Goal: Contribute content: Contribute content

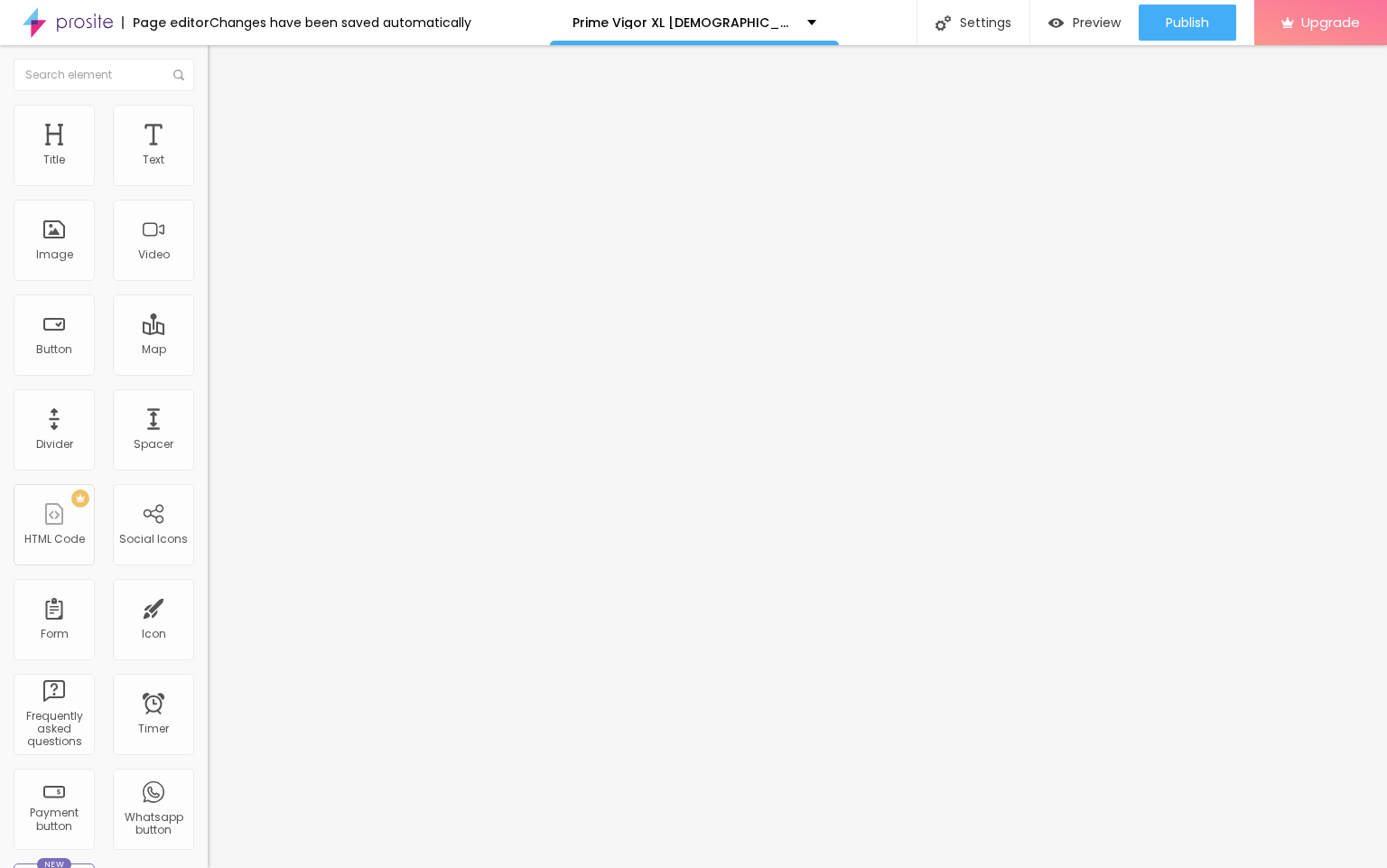
click at [208, 169] on input "entre em contato" at bounding box center [316, 160] width 216 height 18
paste input "CBD, otherwise called [MEDICAL_DATA], is perhaps of the most dynamic and adapta…"
type input "CBD, otherwise called [MEDICAL_DATA], is perhaps of the most dynamic and adapta…"
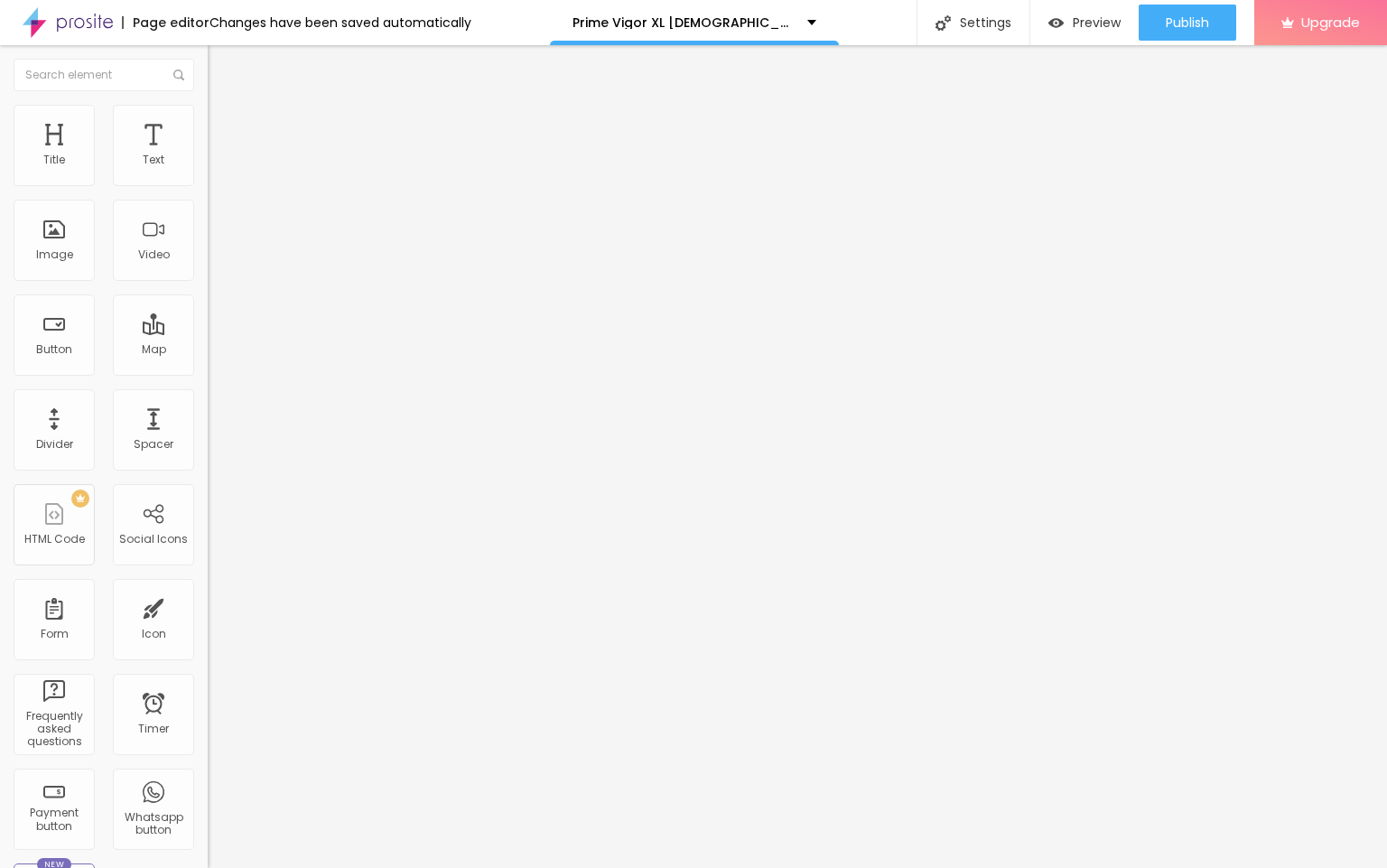
click at [208, 372] on input "https://" at bounding box center [316, 362] width 216 height 18
paste input "[DOMAIN_NAME][URL]"
type input "[URL][DOMAIN_NAME]"
click at [208, 155] on span "Change image" at bounding box center [256, 147] width 96 height 15
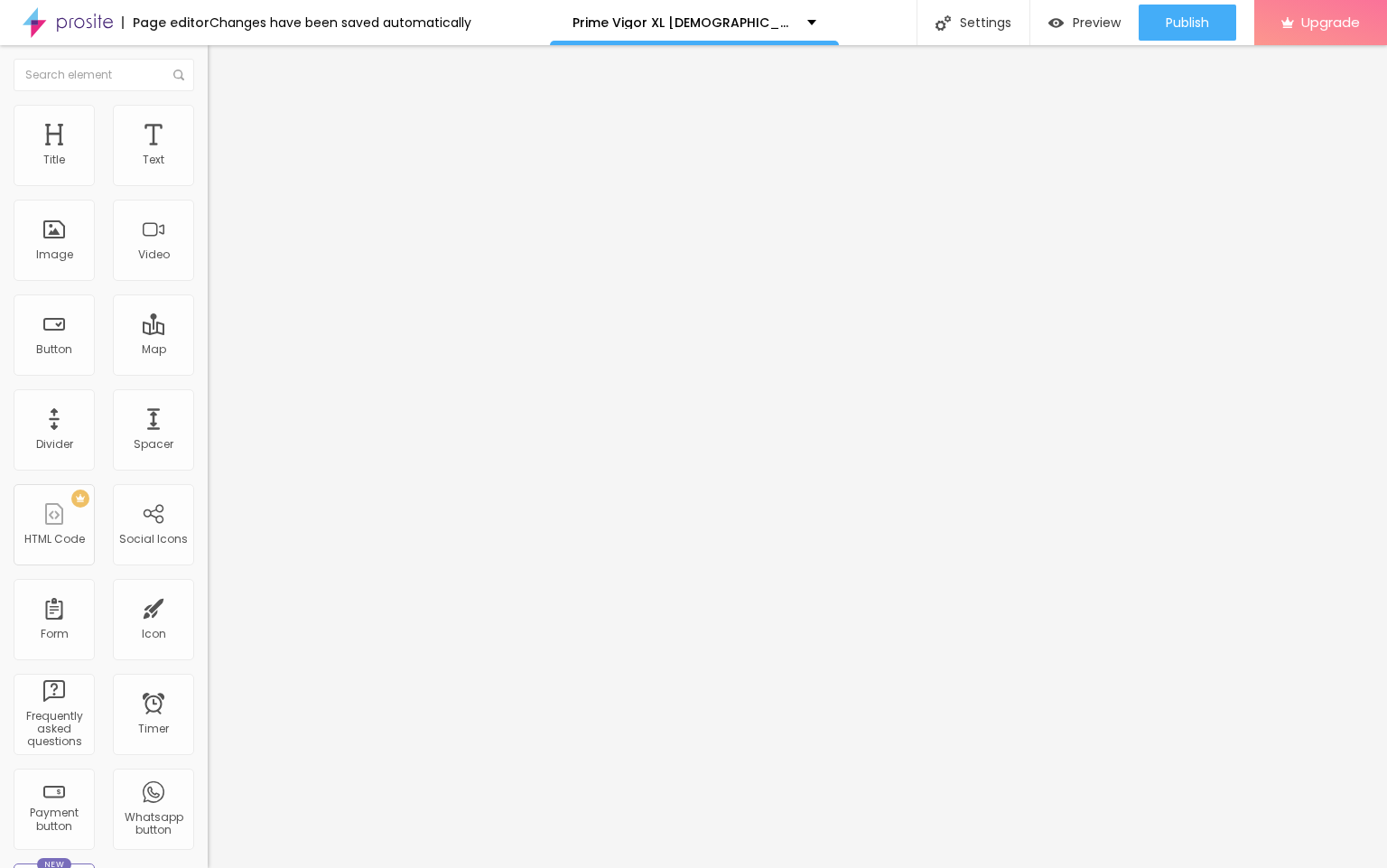
click at [208, 370] on input "https://" at bounding box center [316, 360] width 216 height 18
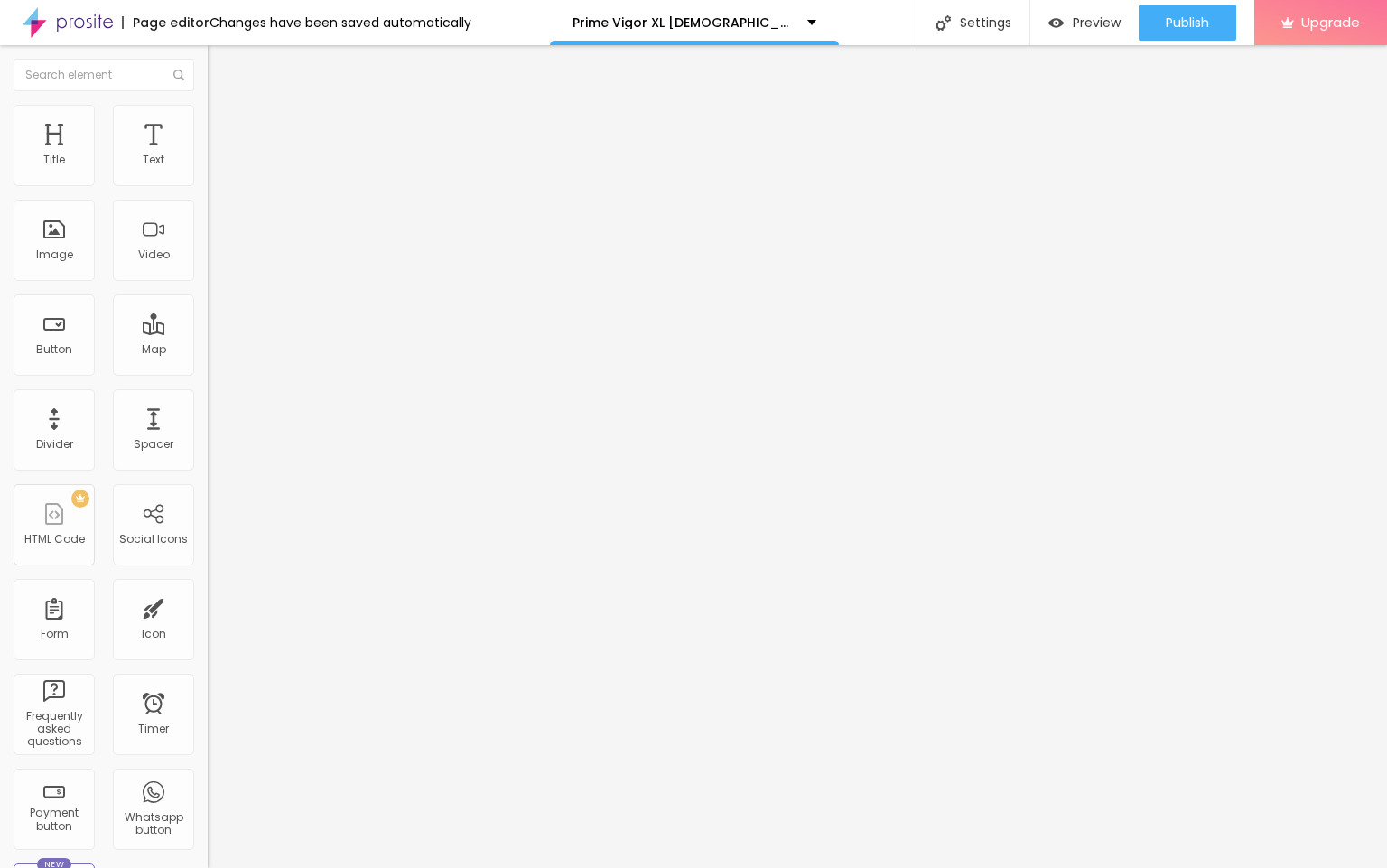
paste input "[DOMAIN_NAME][URL]"
type input "[URL][DOMAIN_NAME]"
click at [208, 169] on input "CBD, otherwise called [MEDICAL_DATA], is perhaps of the most dynamic and adapta…" at bounding box center [316, 160] width 216 height 18
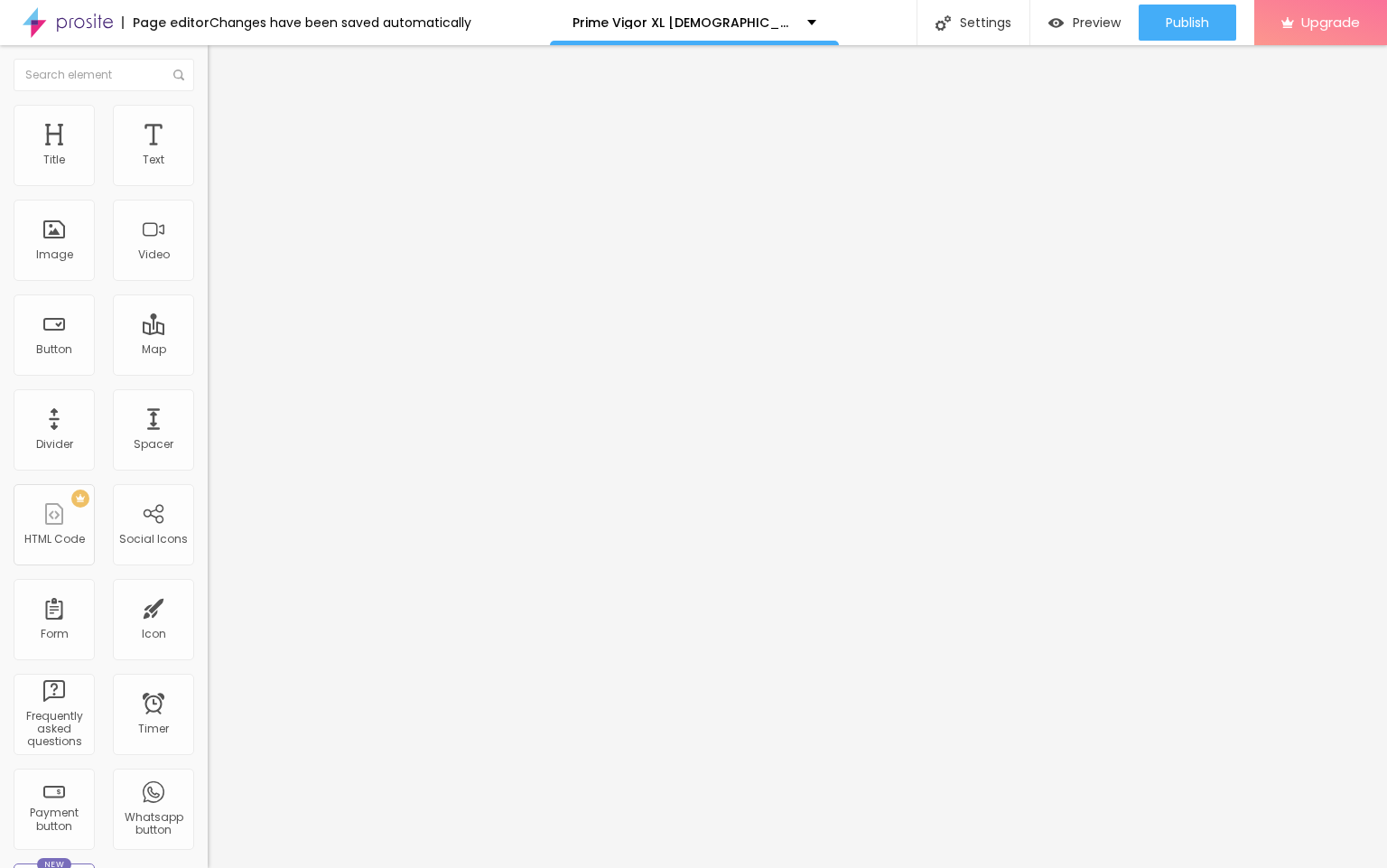
click at [208, 169] on input "CBD, otherwise called [MEDICAL_DATA], is perhaps of the most dynamic and adapta…" at bounding box center [316, 160] width 216 height 18
paste input "👇❗❗𝐒𝐡𝐨𝐩𝐍𝐨𝐰❗❗👇"
type input "👇❗❗𝐒𝐡𝐨𝐩𝐍𝐨𝐰❗❗👇"
click at [1182, 27] on span "Publish" at bounding box center [1188, 22] width 43 height 14
click at [67, 22] on img at bounding box center [67, 22] width 90 height 45
